Goal: Register for event/course

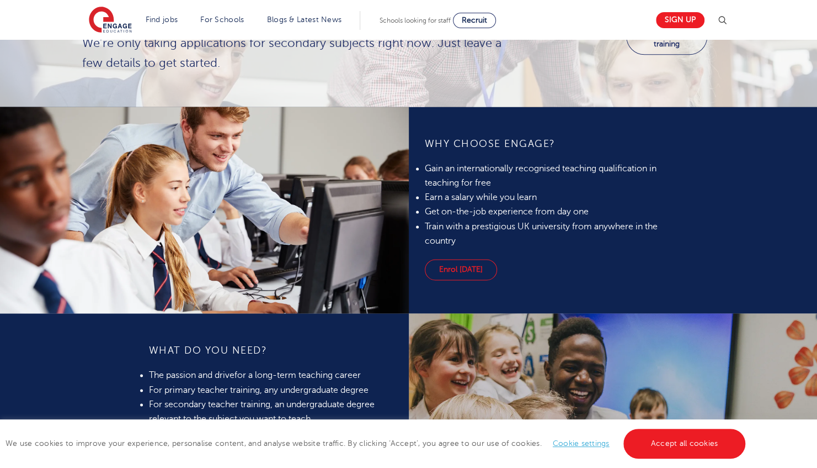
scroll to position [757, 0]
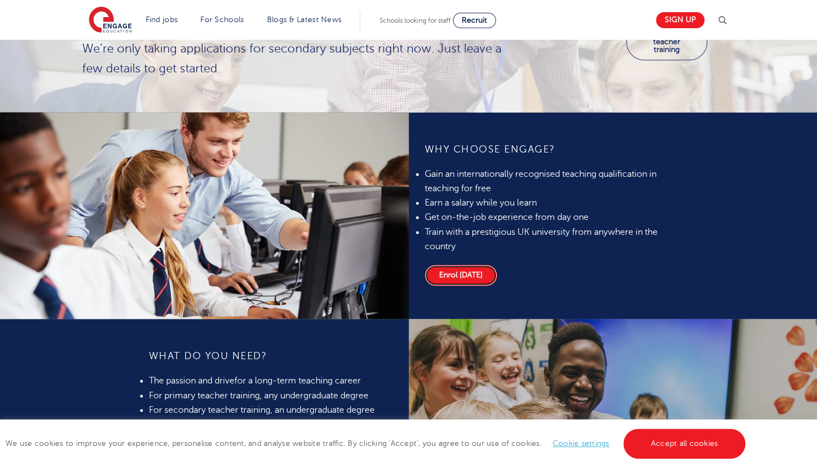
click at [455, 276] on link "Enrol today" at bounding box center [461, 274] width 72 height 21
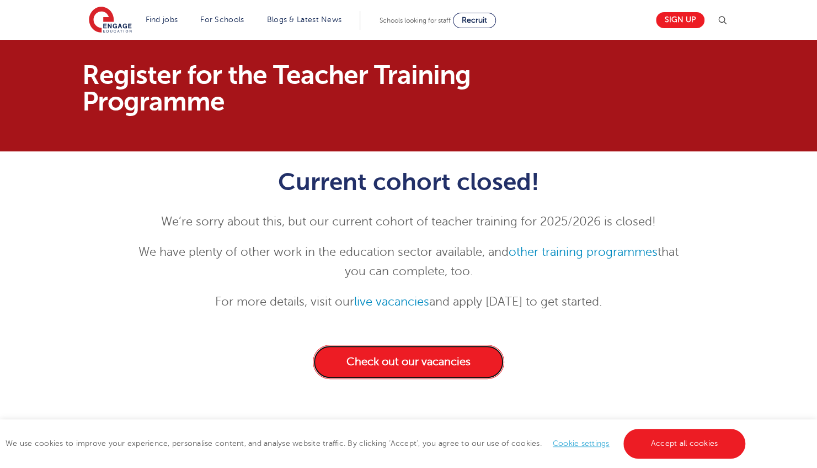
click at [410, 354] on link "Check out our vacancies" at bounding box center [409, 361] width 192 height 34
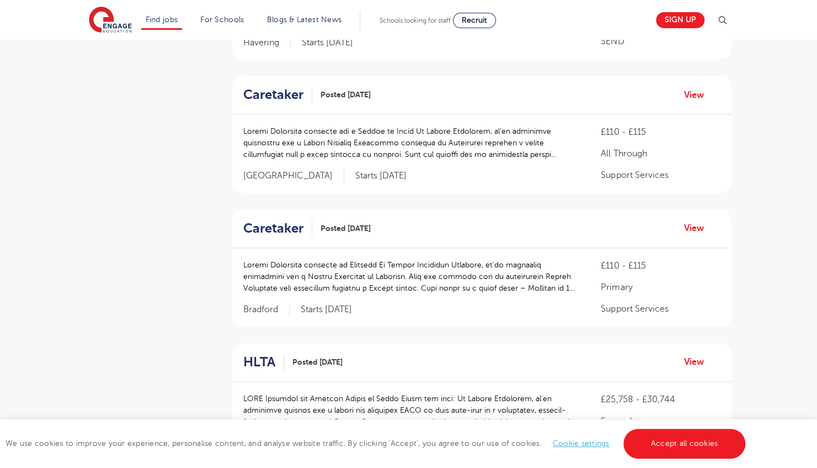
scroll to position [673, 0]
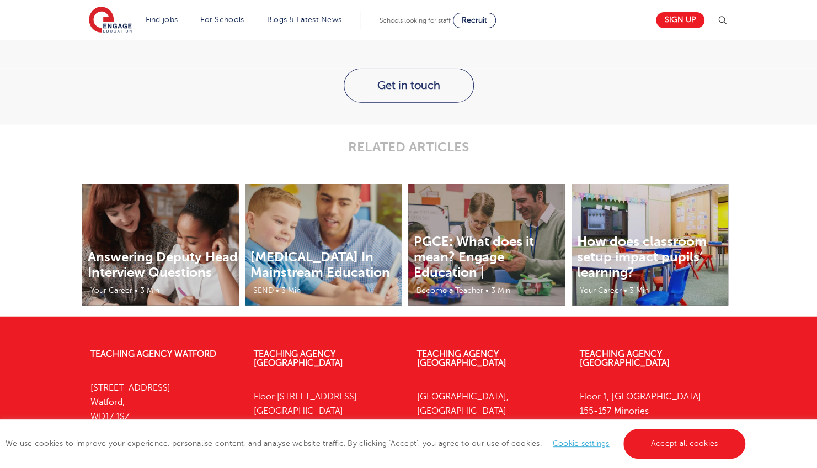
scroll to position [1563, 0]
